Goal: Transaction & Acquisition: Purchase product/service

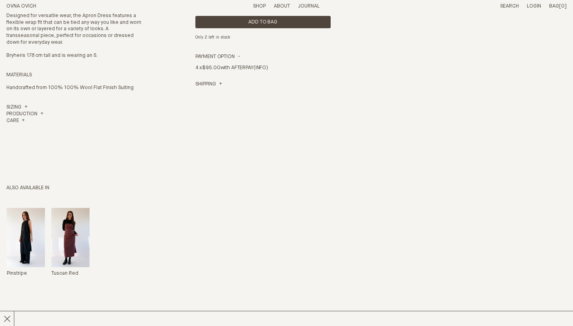
scroll to position [348, 0]
click at [23, 242] on img "Apron Dress" at bounding box center [26, 237] width 38 height 59
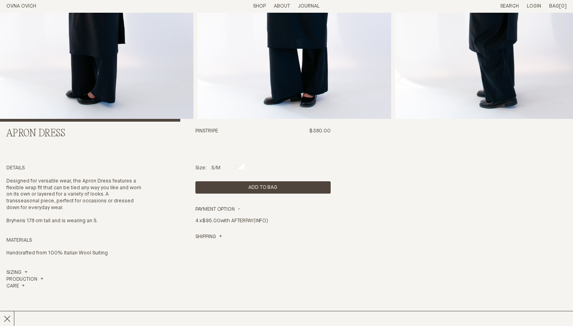
scroll to position [183, 0]
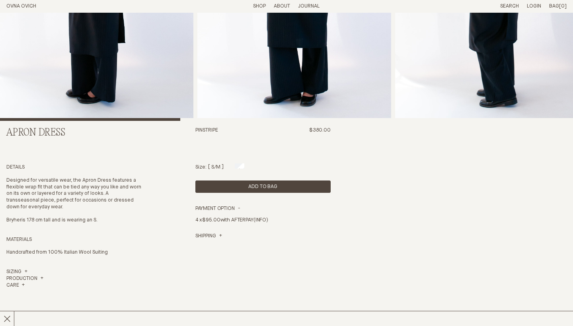
click at [216, 167] on div at bounding box center [216, 165] width 10 height 5
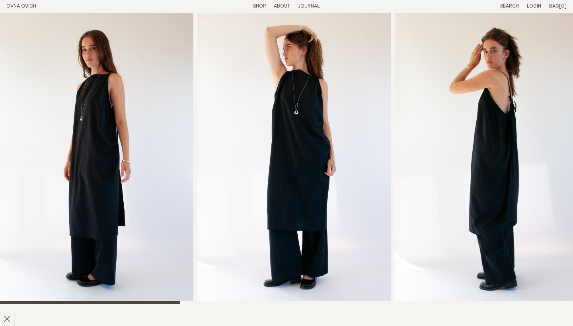
scroll to position [0, 0]
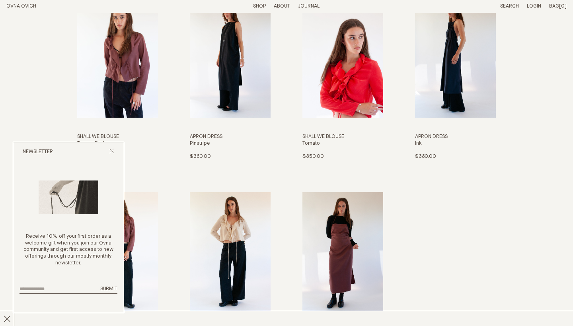
scroll to position [943, 0]
